Goal: Transaction & Acquisition: Purchase product/service

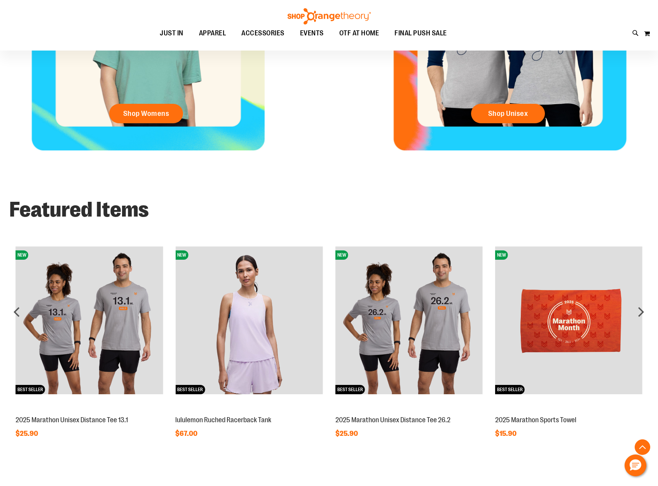
scroll to position [543, 0]
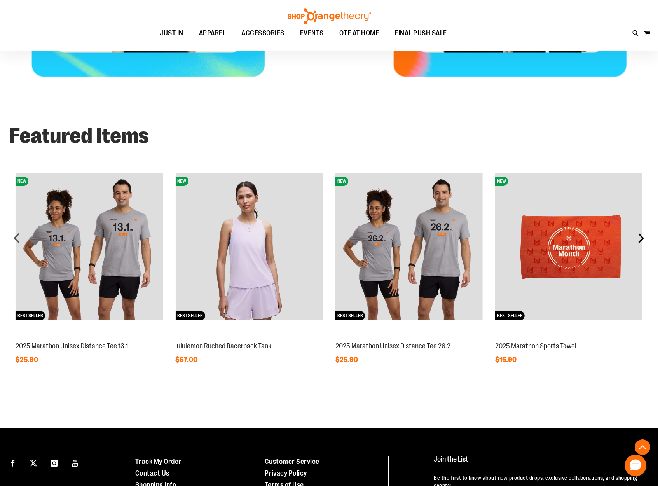
click at [643, 236] on div "next" at bounding box center [641, 238] width 16 height 16
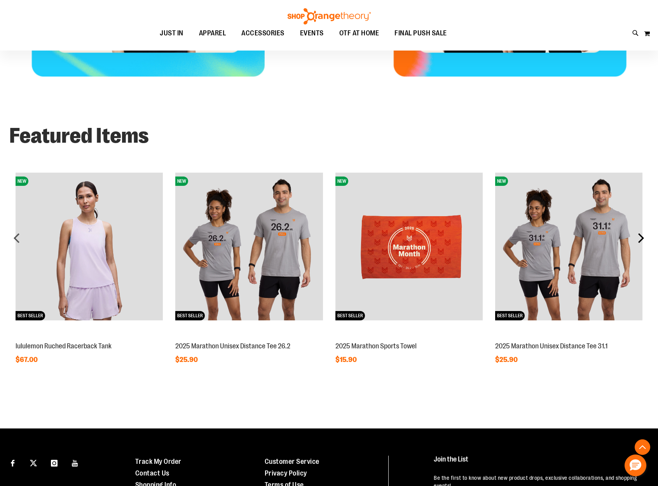
click at [643, 236] on div "next" at bounding box center [641, 238] width 16 height 16
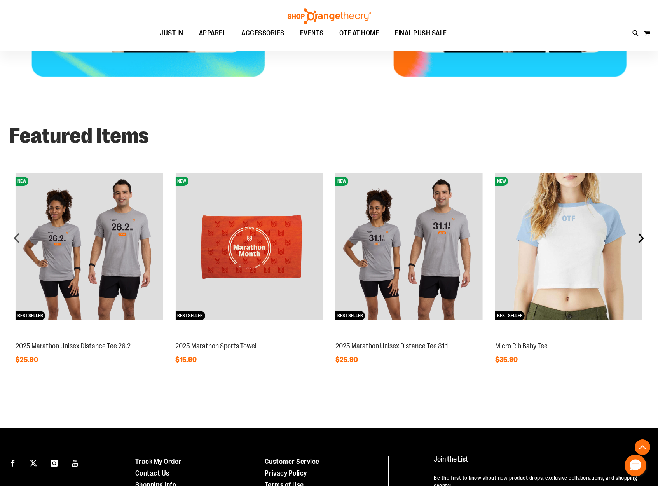
click at [643, 236] on div "next" at bounding box center [641, 238] width 16 height 16
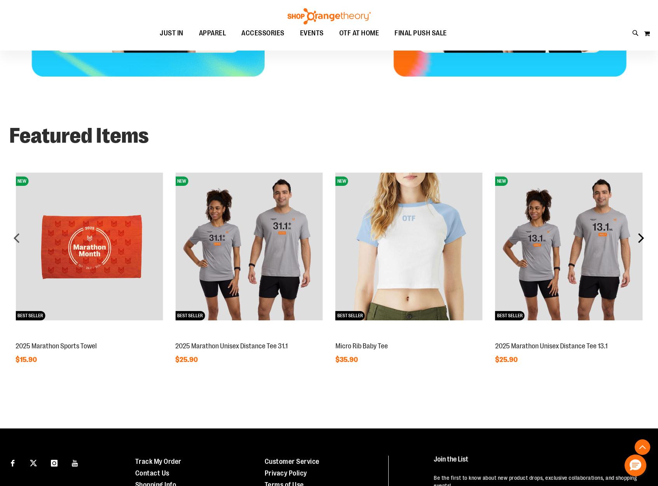
click at [643, 236] on div "next" at bounding box center [641, 238] width 16 height 16
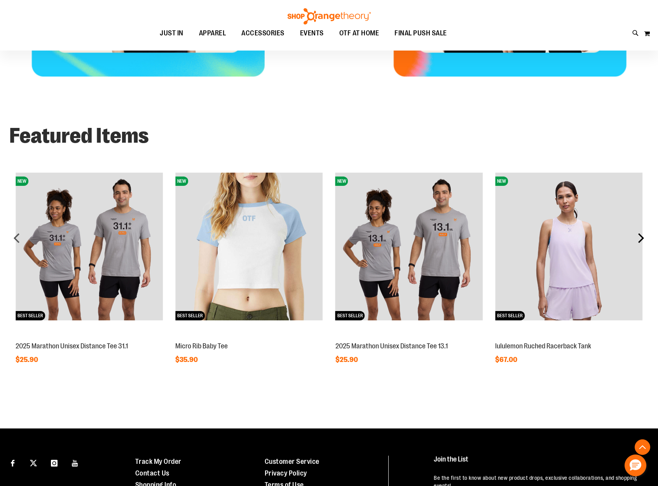
click at [643, 236] on div "next" at bounding box center [641, 238] width 16 height 16
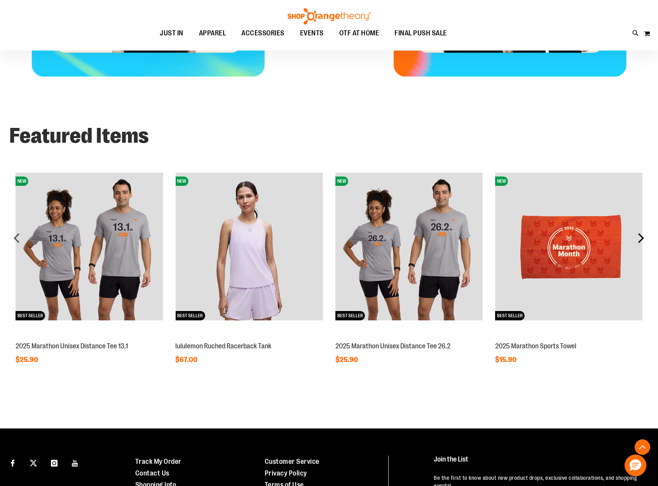
click at [643, 236] on div "next" at bounding box center [641, 238] width 16 height 16
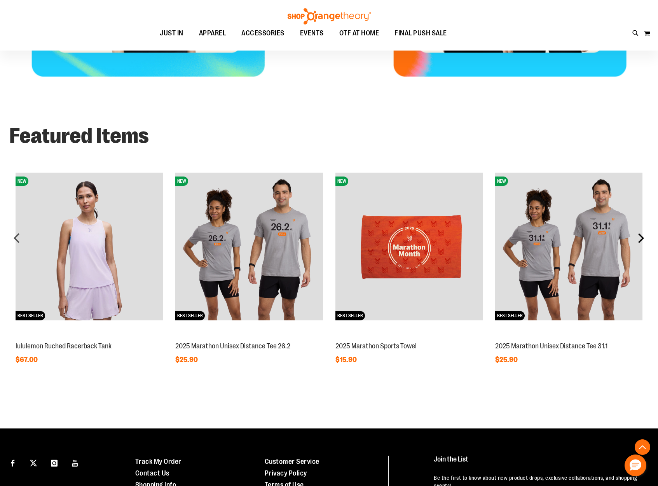
click at [643, 236] on div "next" at bounding box center [641, 238] width 16 height 16
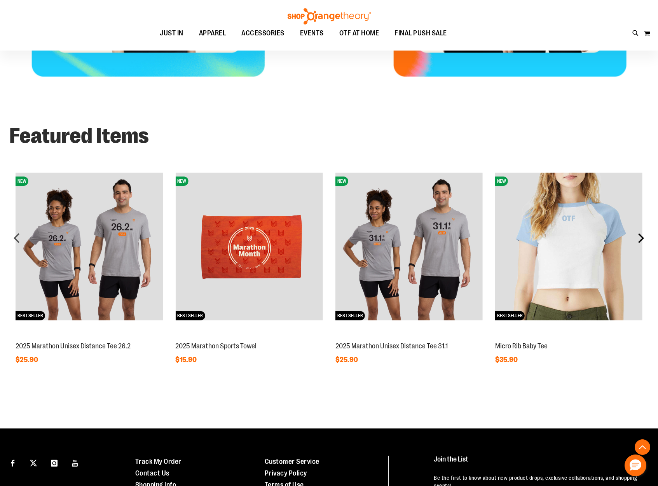
click at [643, 236] on div "next" at bounding box center [641, 238] width 16 height 16
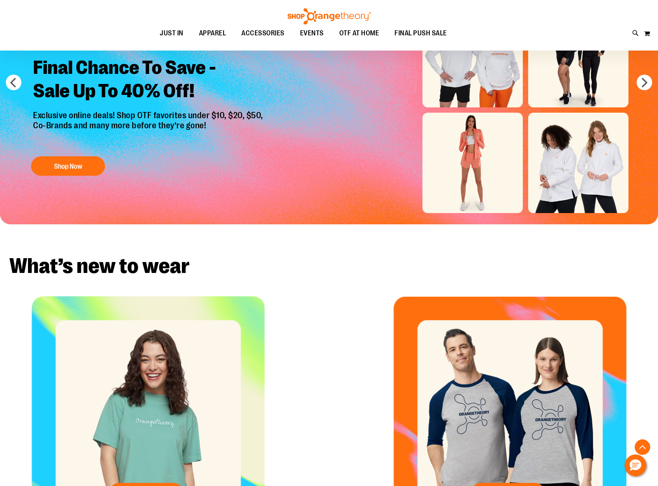
scroll to position [0, 0]
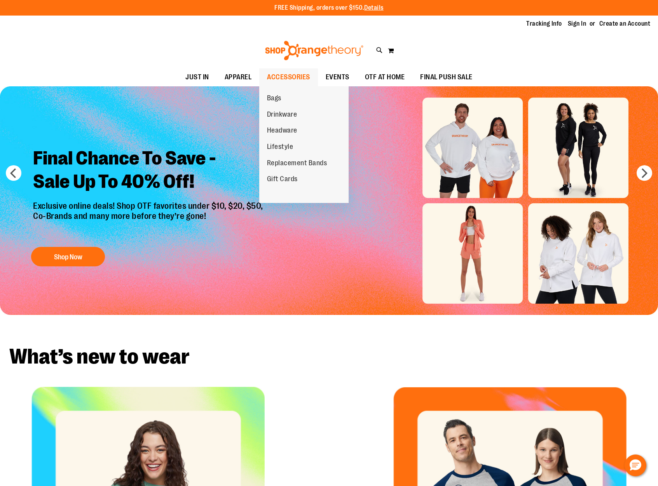
click at [290, 75] on span "ACCESSORIES" at bounding box center [288, 76] width 43 height 17
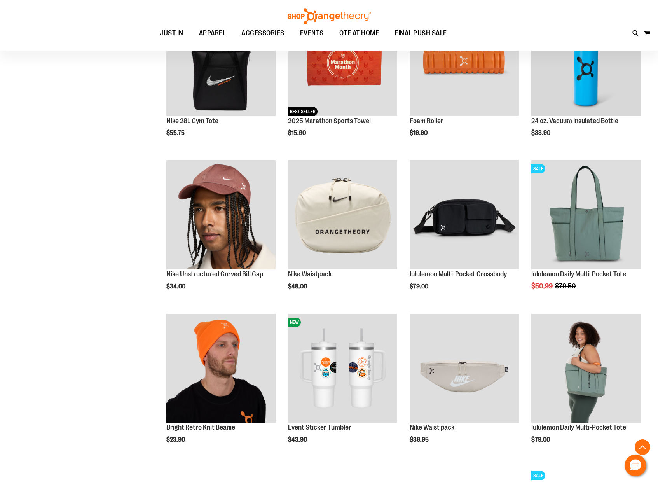
scroll to position [502, 0]
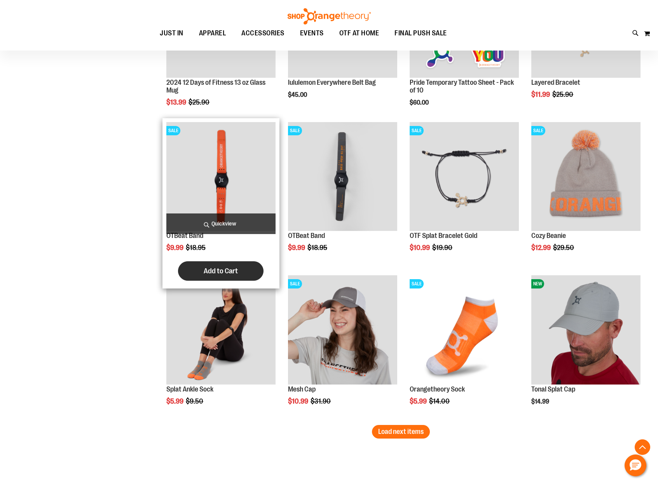
scroll to position [1109, 0]
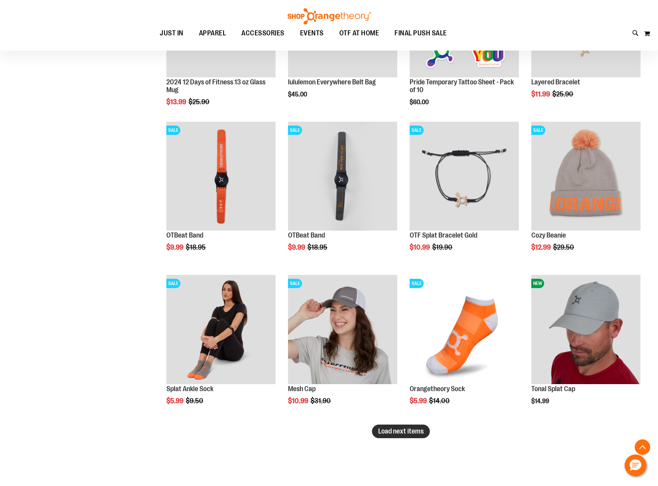
click at [410, 431] on span "Load next items" at bounding box center [400, 431] width 45 height 8
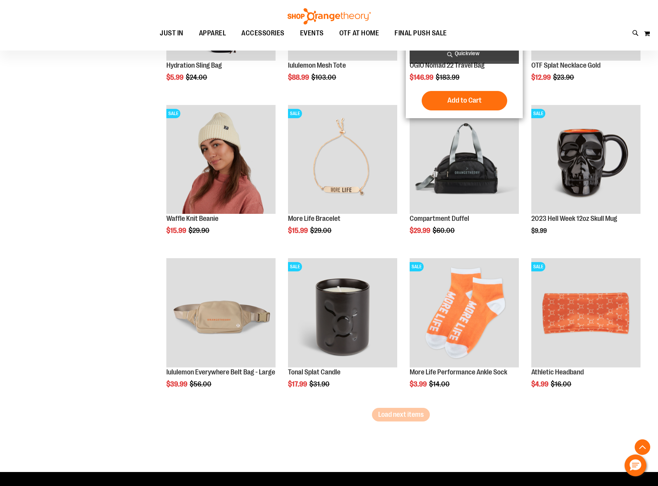
scroll to position [1648, 0]
